Goal: Transaction & Acquisition: Purchase product/service

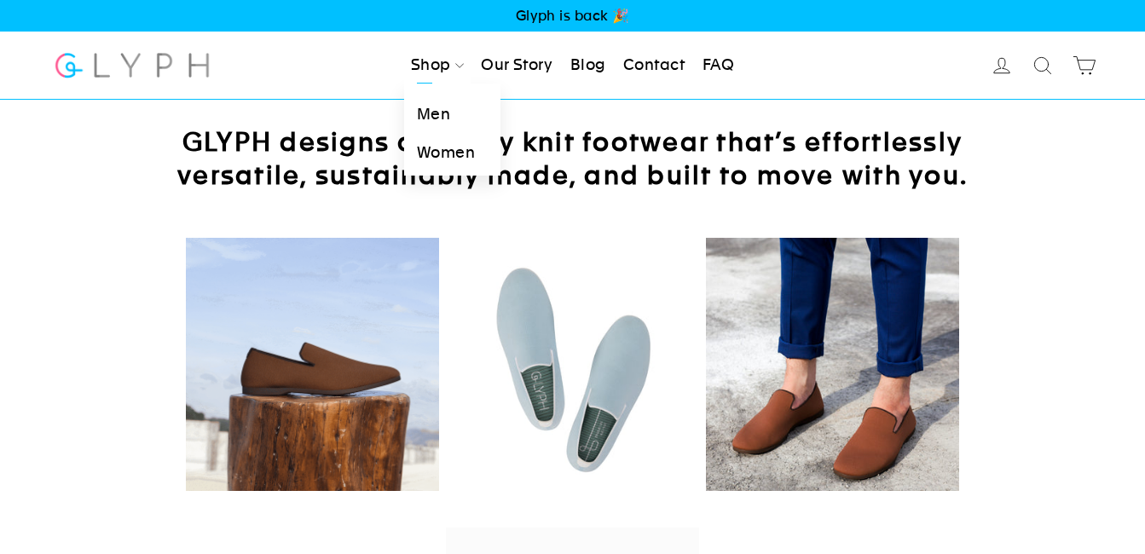
click at [430, 112] on link "Men" at bounding box center [452, 114] width 96 height 38
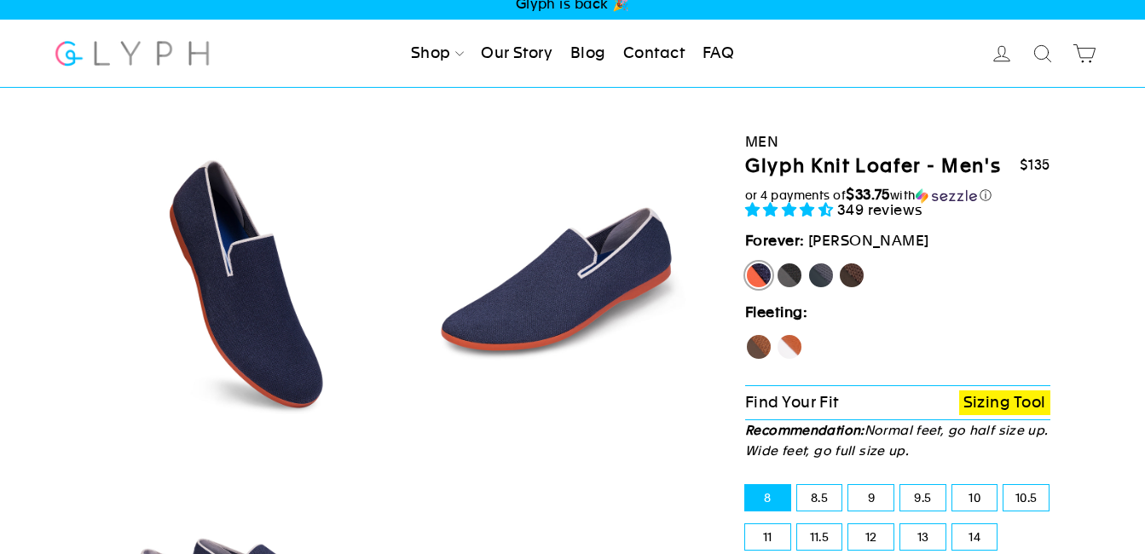
select select "highest-rating"
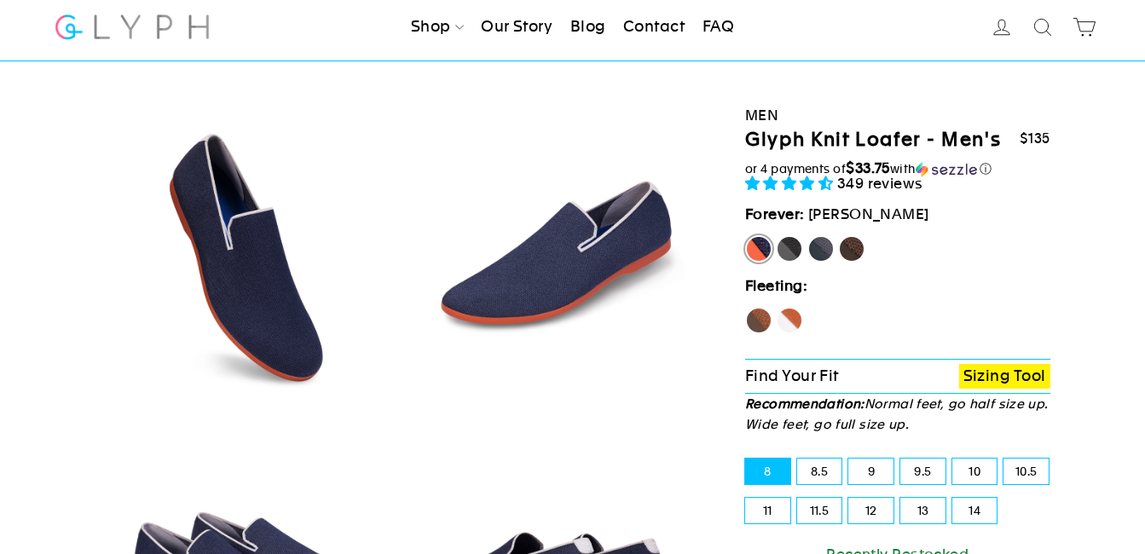
scroll to position [196, 0]
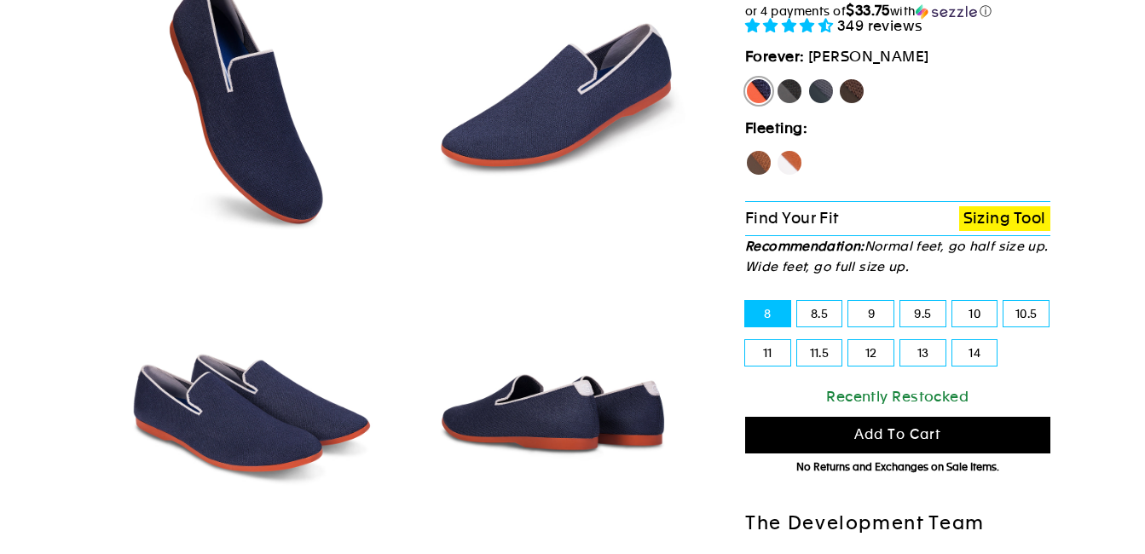
click at [848, 83] on label "Mustang" at bounding box center [851, 91] width 27 height 27
click at [839, 78] on input "Mustang" at bounding box center [838, 78] width 1 height 1
radio input "true"
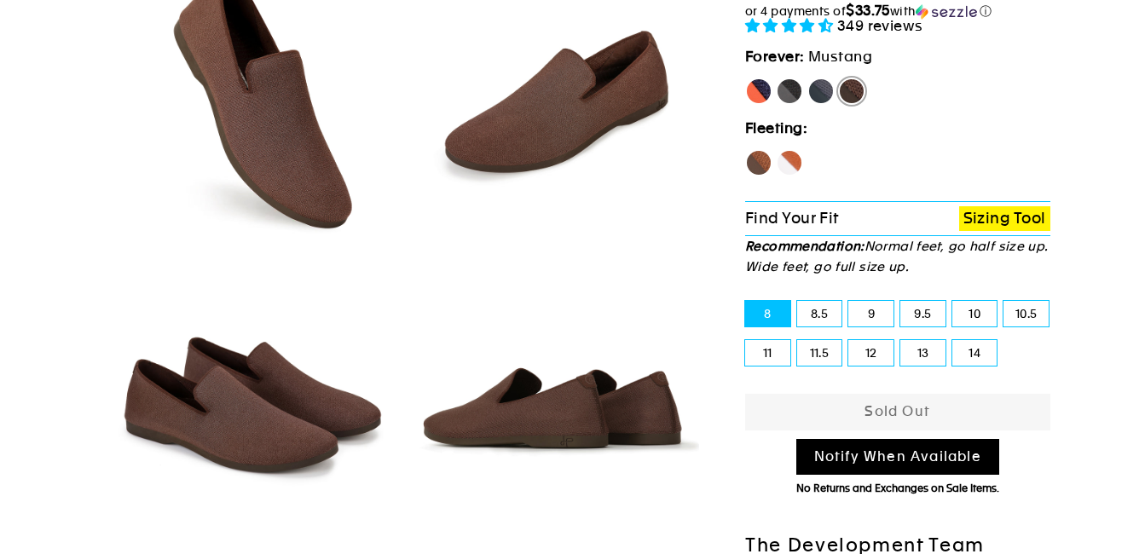
click at [759, 156] on label "Hawk" at bounding box center [758, 162] width 27 height 27
click at [746, 150] on input "Hawk" at bounding box center [745, 149] width 1 height 1
radio input "true"
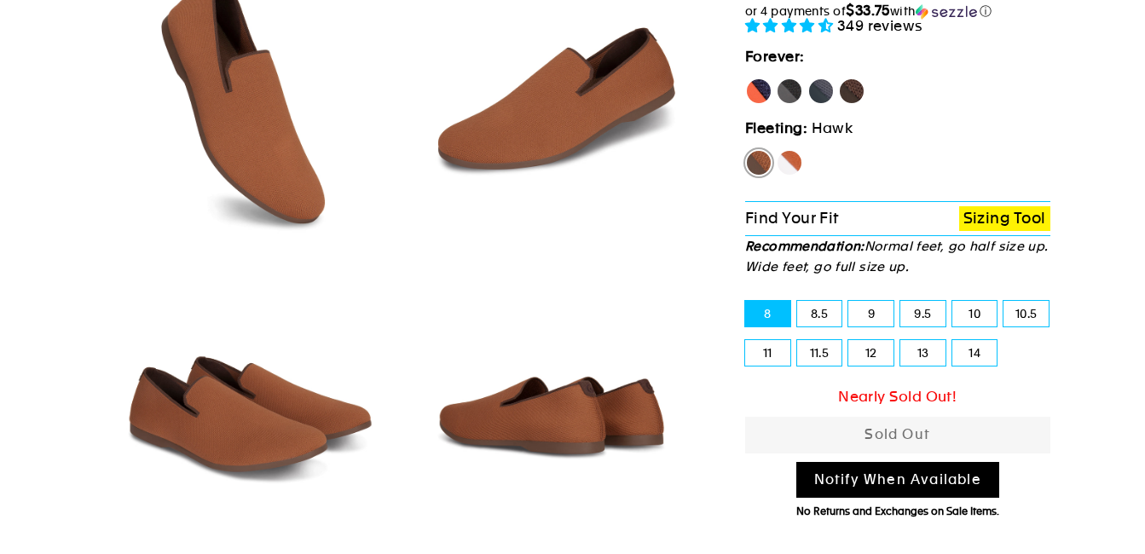
click at [760, 88] on label "[PERSON_NAME]" at bounding box center [758, 91] width 27 height 27
click at [746, 78] on input "[PERSON_NAME]" at bounding box center [745, 78] width 1 height 1
radio input "true"
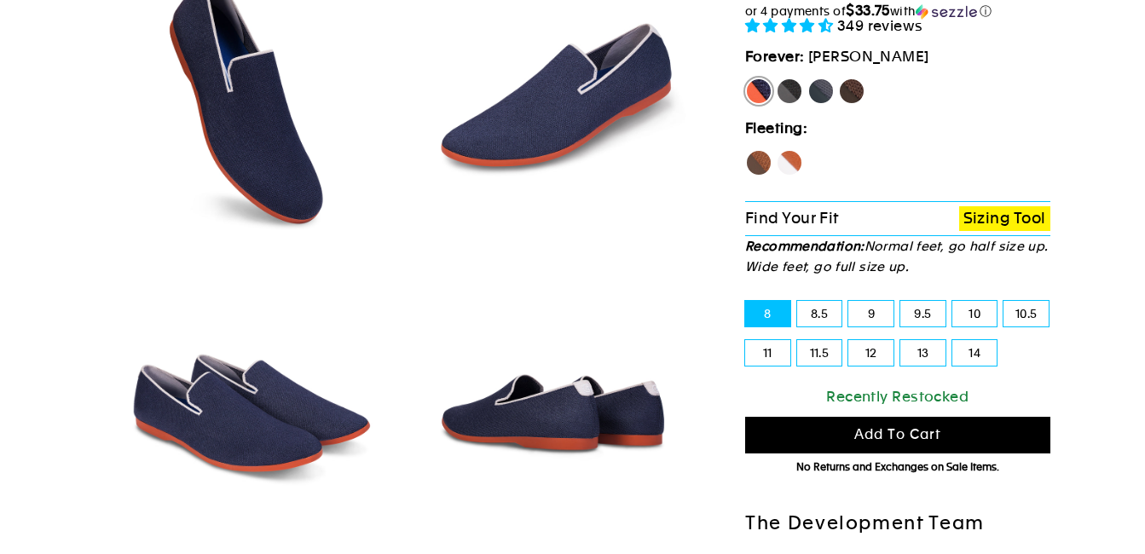
click at [790, 165] on label "Fox" at bounding box center [789, 162] width 27 height 27
click at [777, 150] on input "Fox" at bounding box center [776, 149] width 1 height 1
radio input "true"
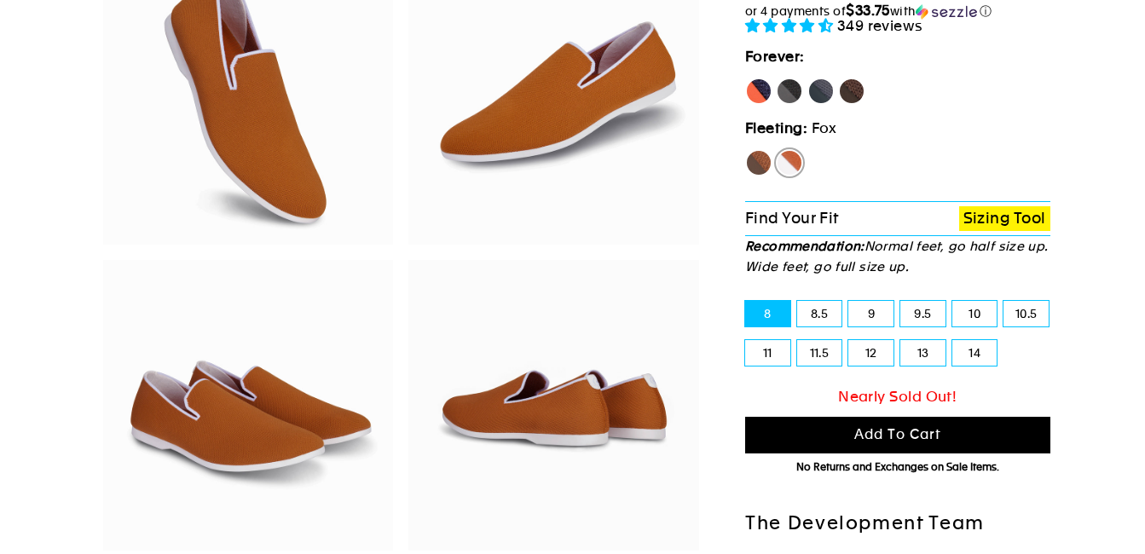
click at [809, 346] on label "11.5" at bounding box center [819, 353] width 45 height 26
click at [798, 341] on input "11.5" at bounding box center [797, 340] width 1 height 1
radio input "true"
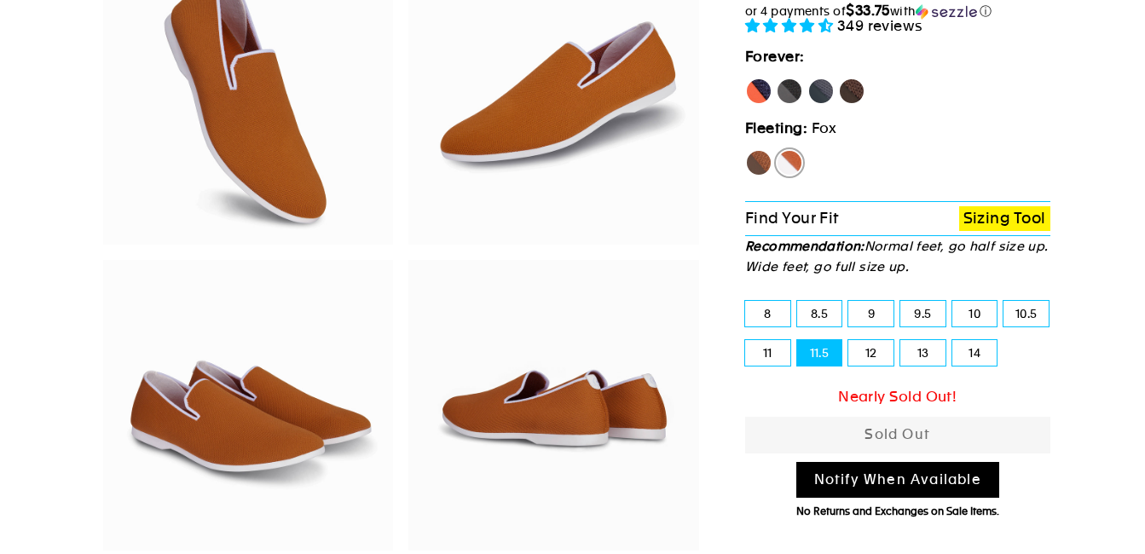
click at [761, 157] on label "Hawk" at bounding box center [758, 162] width 27 height 27
click at [746, 150] on input "Hawk" at bounding box center [745, 149] width 1 height 1
radio input "true"
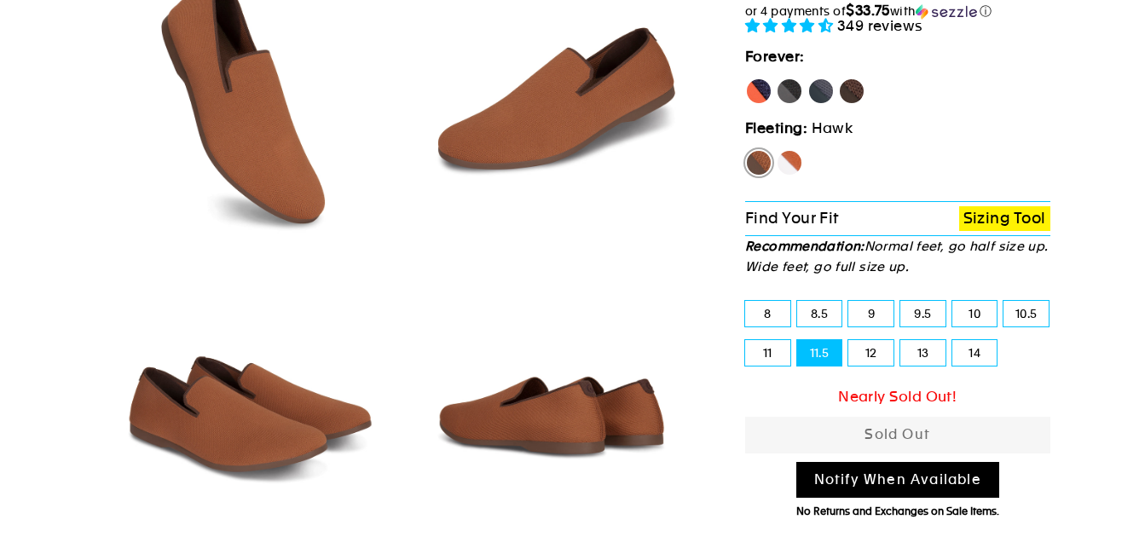
click at [858, 83] on label "Mustang" at bounding box center [851, 91] width 27 height 27
click at [839, 78] on input "Mustang" at bounding box center [838, 78] width 1 height 1
radio input "true"
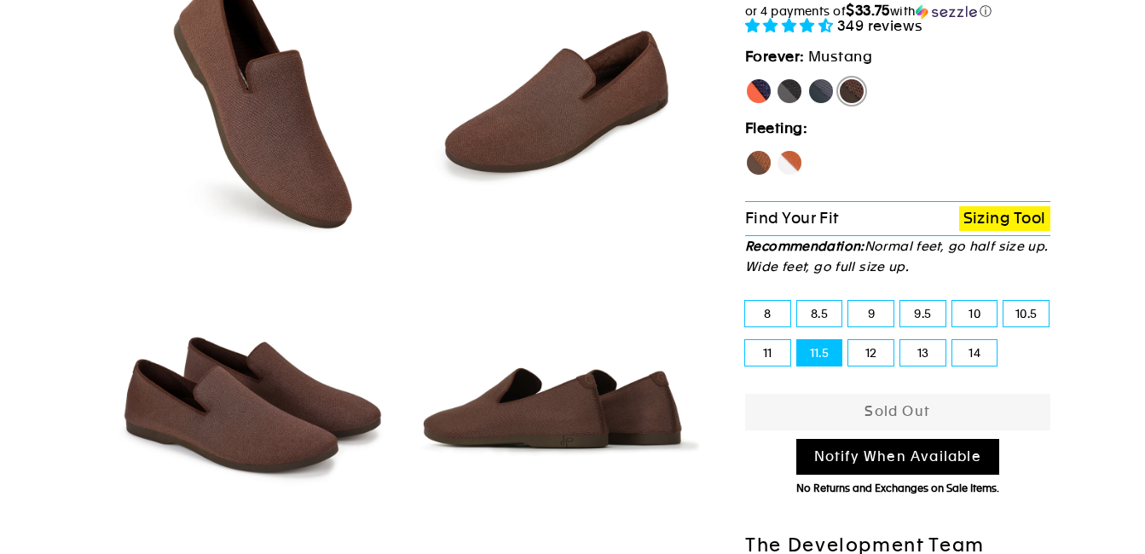
click at [765, 86] on label "[PERSON_NAME]" at bounding box center [758, 91] width 27 height 27
click at [746, 78] on input "[PERSON_NAME]" at bounding box center [745, 78] width 1 height 1
radio input "true"
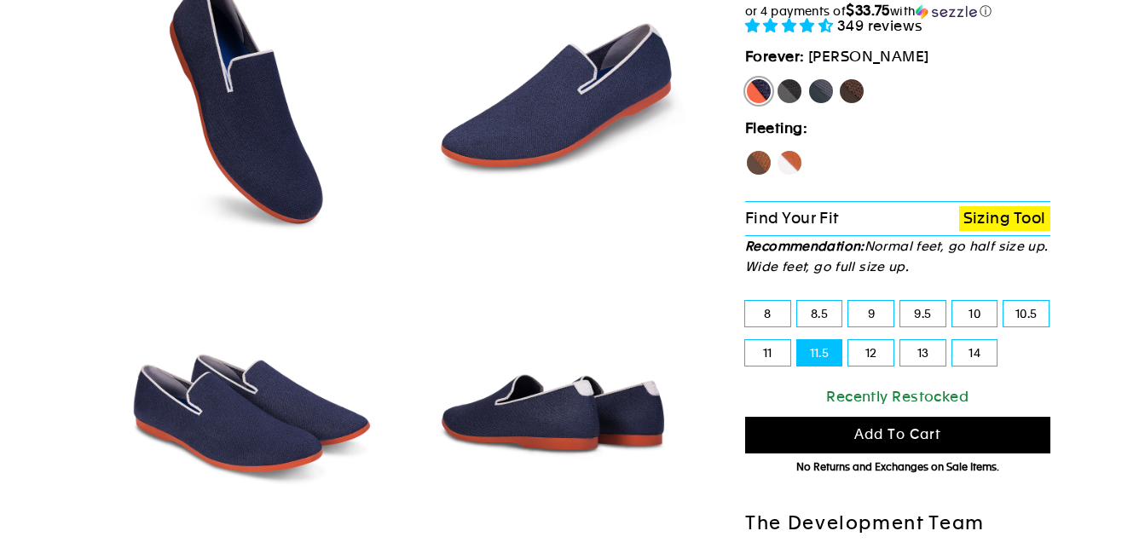
click at [850, 87] on label "Mustang" at bounding box center [851, 91] width 27 height 27
click at [839, 78] on input "Mustang" at bounding box center [838, 78] width 1 height 1
radio input "true"
